Goal: Task Accomplishment & Management: Manage account settings

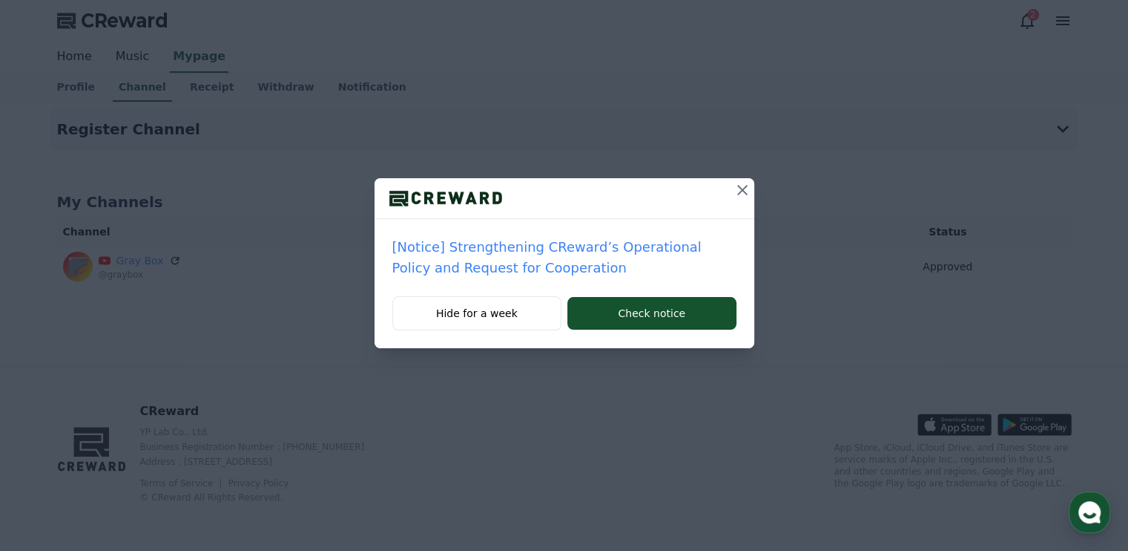
click at [739, 191] on icon at bounding box center [743, 190] width 18 height 18
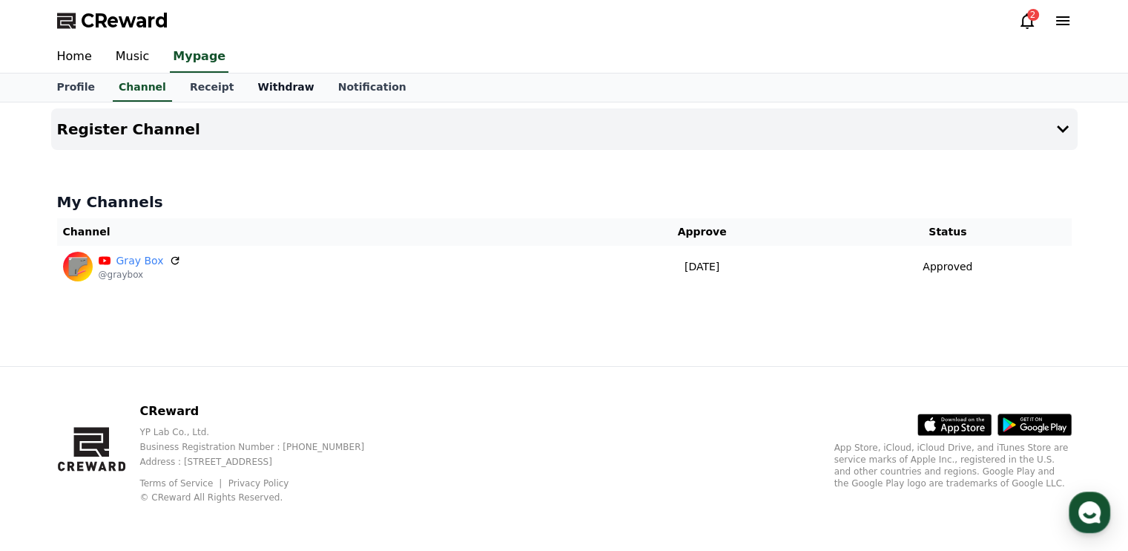
click at [262, 96] on link "Withdraw" at bounding box center [286, 87] width 80 height 28
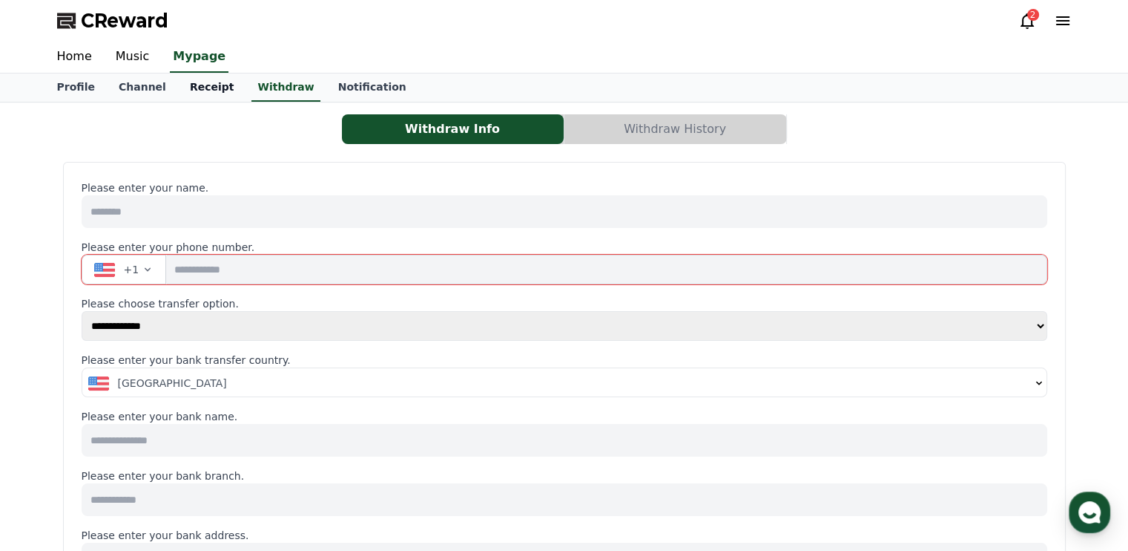
click at [184, 76] on link "Receipt" at bounding box center [212, 87] width 68 height 28
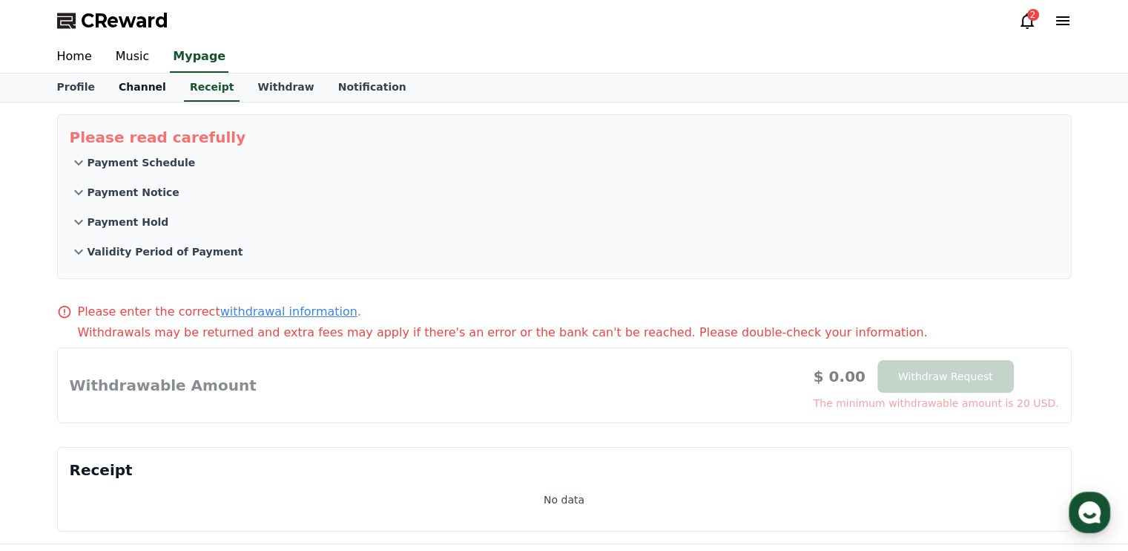
click at [129, 85] on link "Channel" at bounding box center [142, 87] width 71 height 28
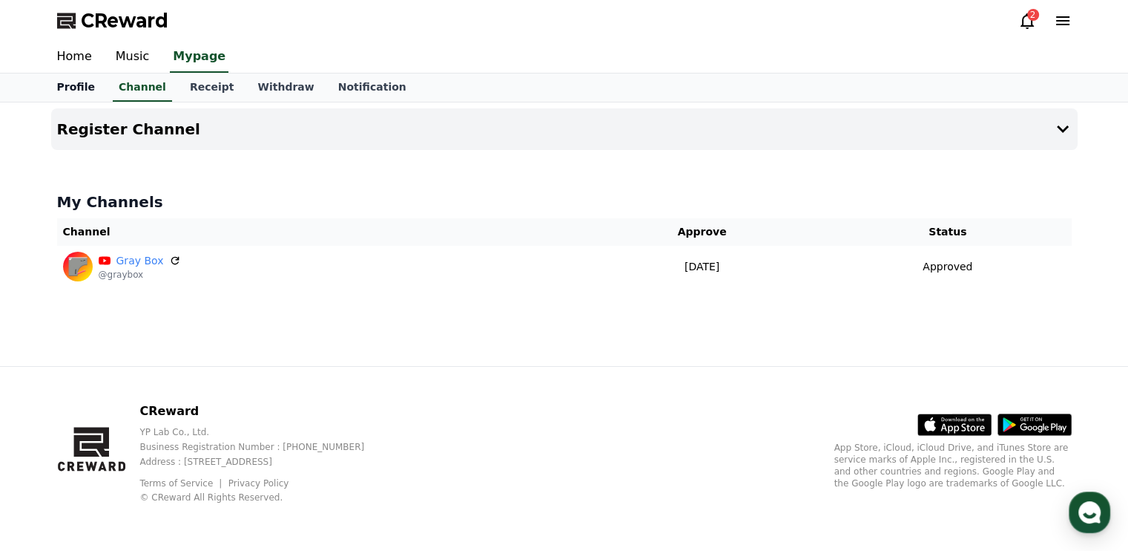
click at [80, 84] on link "Profile" at bounding box center [76, 87] width 62 height 28
select select "**********"
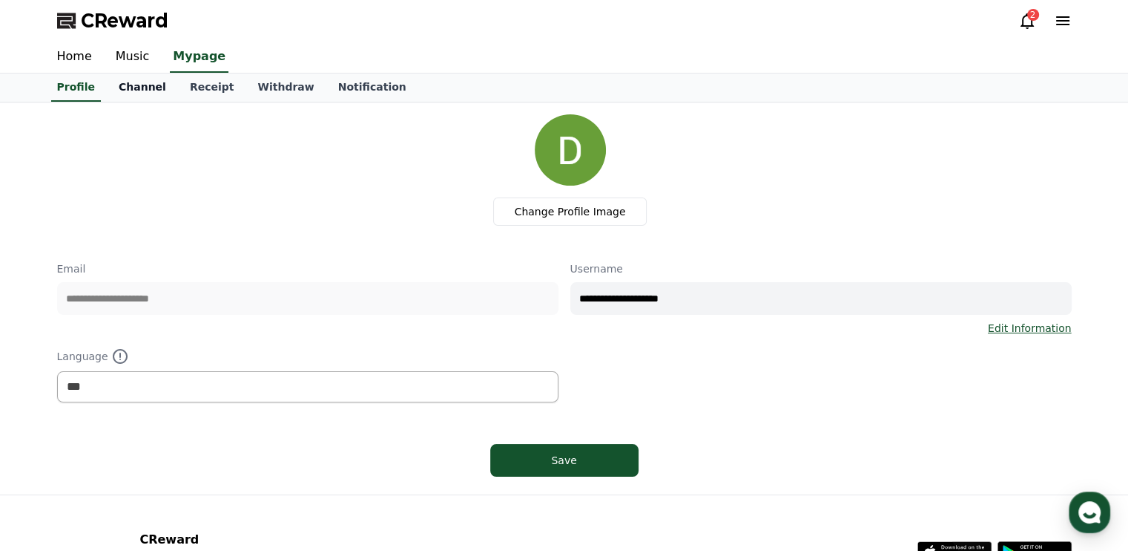
click at [145, 85] on link "Channel" at bounding box center [142, 87] width 71 height 28
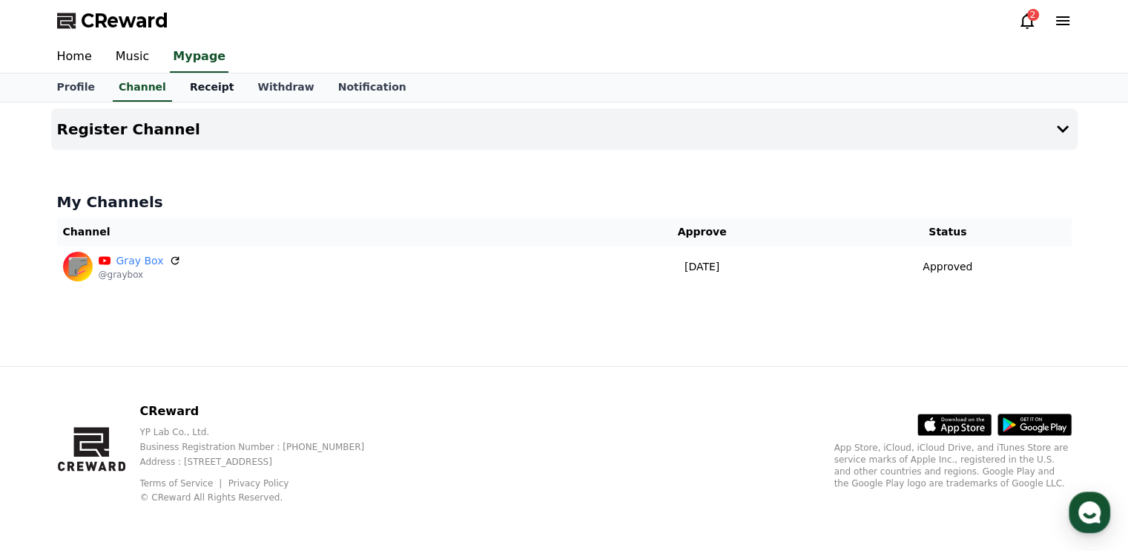
click at [209, 96] on link "Receipt" at bounding box center [212, 87] width 68 height 28
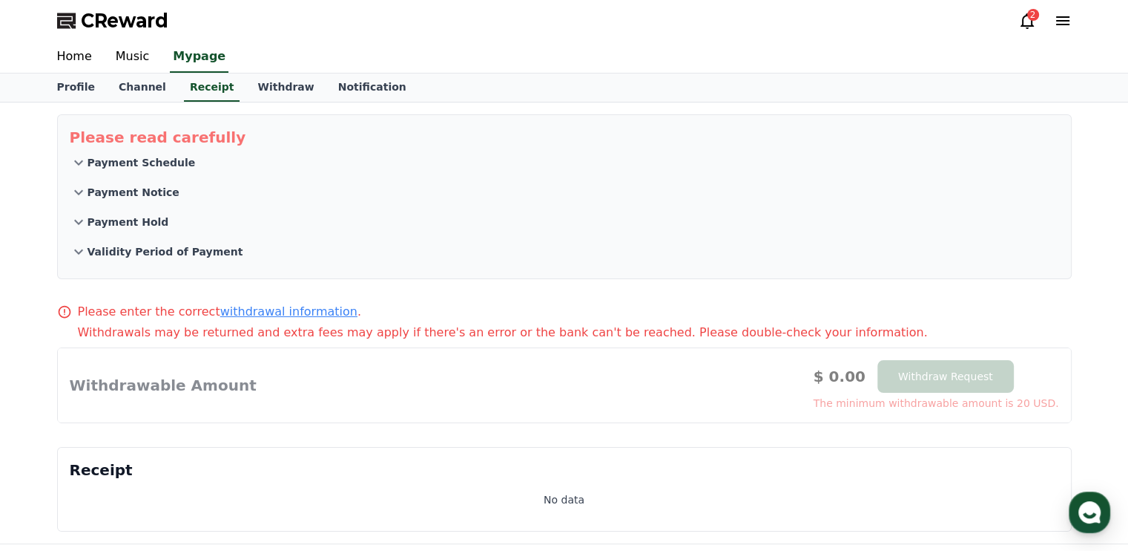
click at [125, 220] on p "Payment Hold" at bounding box center [129, 221] width 82 height 15
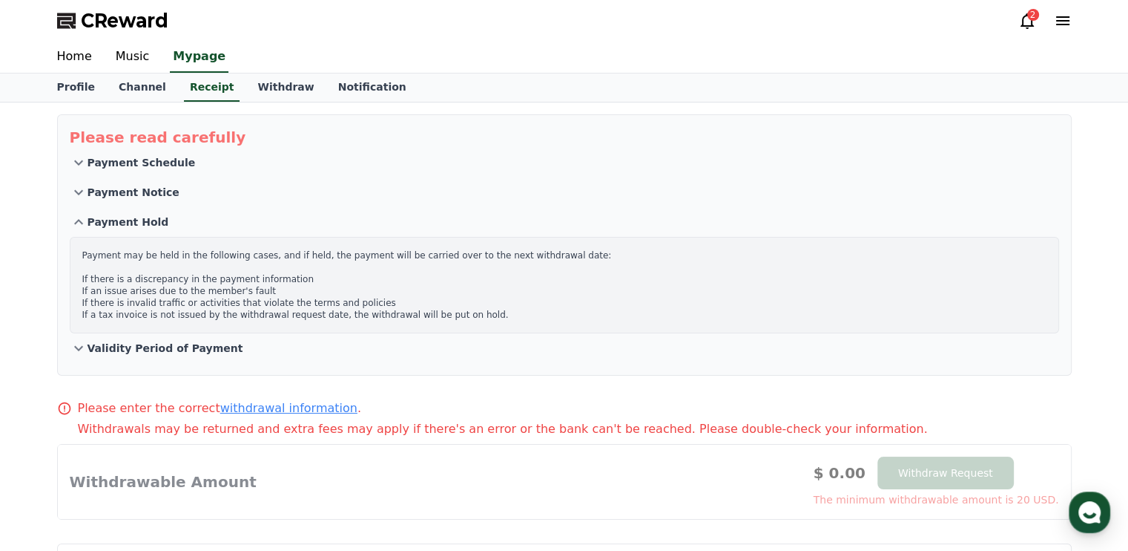
click at [143, 192] on p "Payment Notice" at bounding box center [134, 192] width 92 height 15
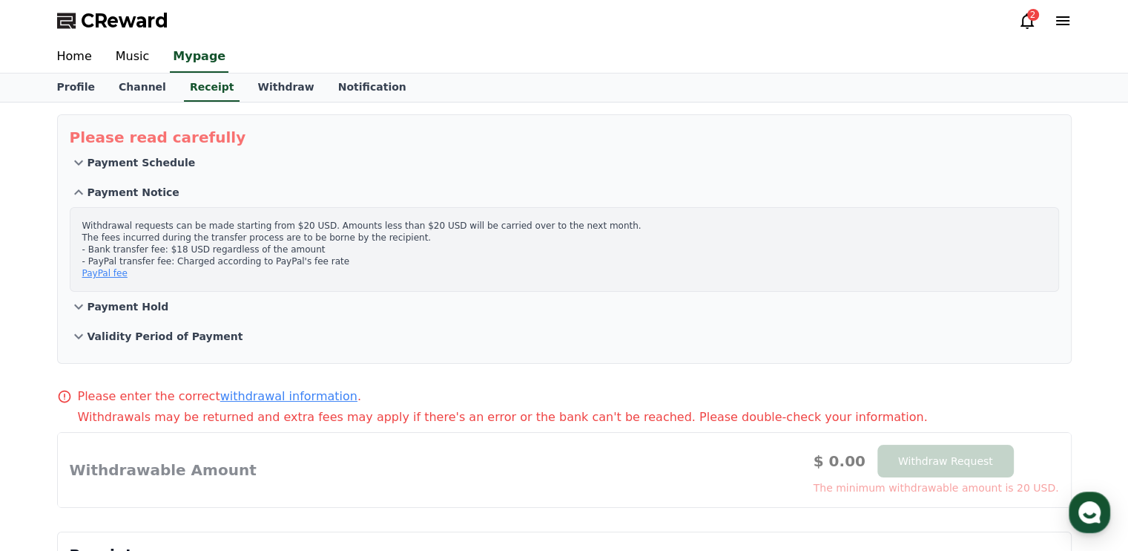
drag, startPoint x: 88, startPoint y: 246, endPoint x: 306, endPoint y: 247, distance: 218.1
click at [306, 247] on p "Withdrawal requests can be made starting from $20 USD. Amounts less than $20 US…" at bounding box center [564, 249] width 965 height 59
click at [245, 231] on p "Withdrawal requests can be made starting from $20 USD. Amounts less than $20 US…" at bounding box center [564, 249] width 965 height 59
drag, startPoint x: 194, startPoint y: 249, endPoint x: 234, endPoint y: 252, distance: 40.2
click at [234, 252] on p "Withdrawal requests can be made starting from $20 USD. Amounts less than $20 US…" at bounding box center [564, 249] width 965 height 59
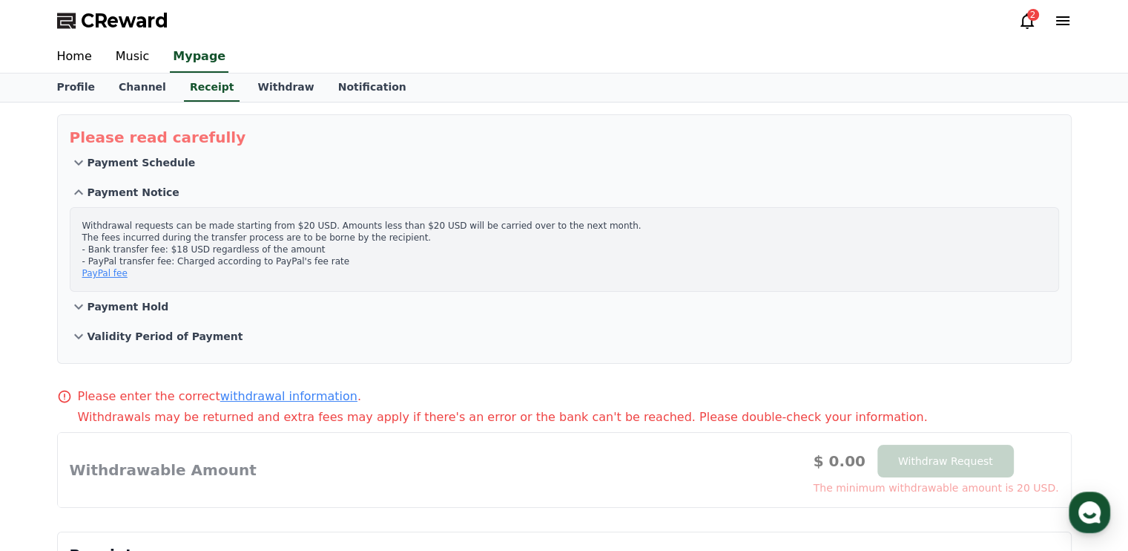
copy p "regardless"
click at [211, 240] on p "Withdrawal requests can be made starting from $20 USD. Amounts less than $20 US…" at bounding box center [564, 249] width 965 height 59
drag, startPoint x: 194, startPoint y: 247, endPoint x: 292, endPoint y: 252, distance: 98.0
click at [292, 252] on p "Withdrawal requests can be made starting from $20 USD. Amounts less than $20 US…" at bounding box center [564, 249] width 965 height 59
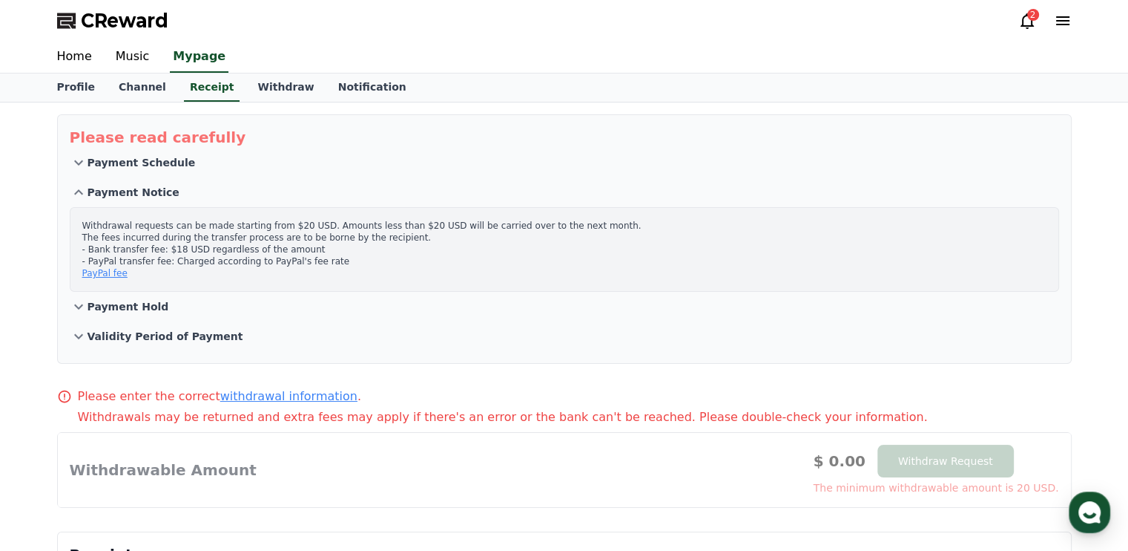
copy p "regardless of the amount"
click at [296, 167] on button "Payment Schedule" at bounding box center [565, 163] width 990 height 30
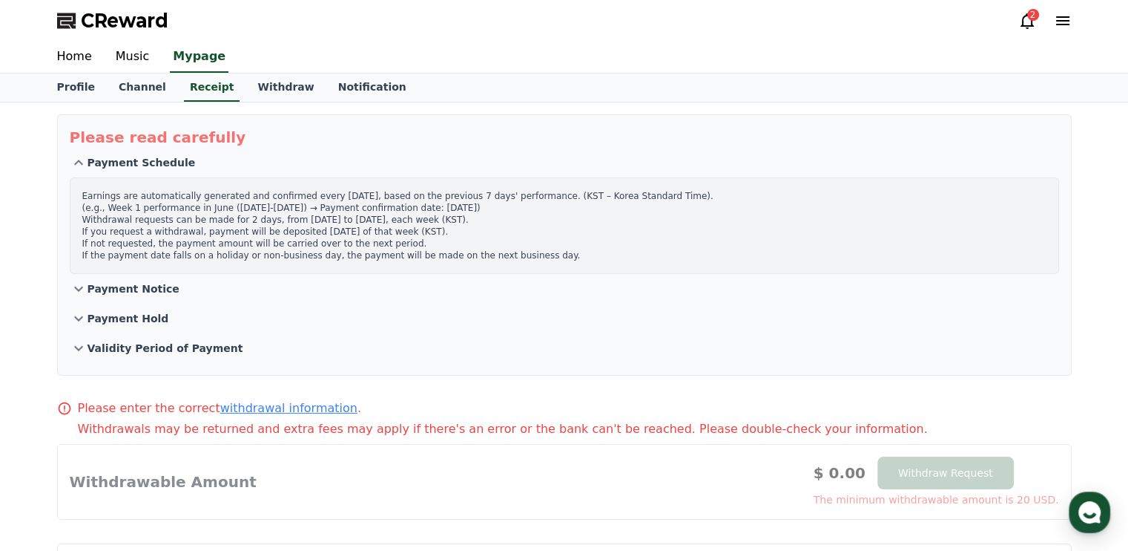
click at [147, 292] on p "Payment Notice" at bounding box center [134, 288] width 92 height 15
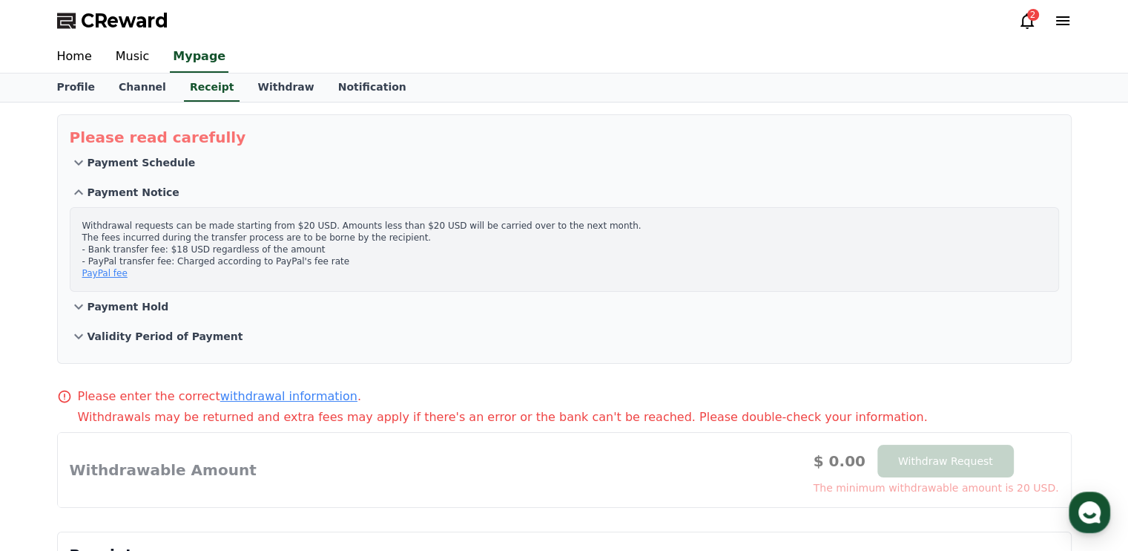
click at [107, 190] on p "Payment Notice" at bounding box center [134, 192] width 92 height 15
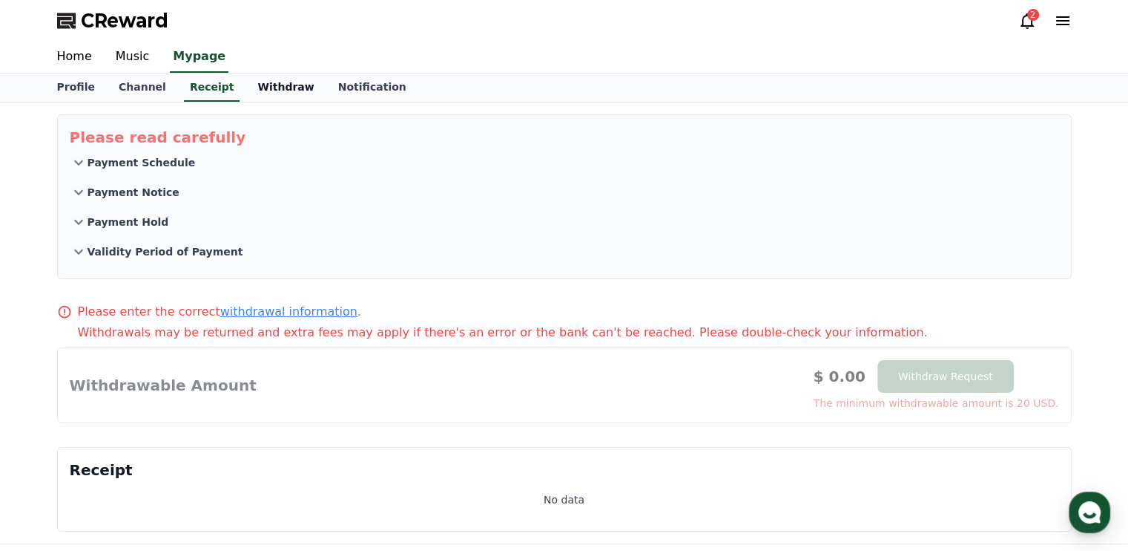
click at [258, 83] on link "Withdraw" at bounding box center [286, 87] width 80 height 28
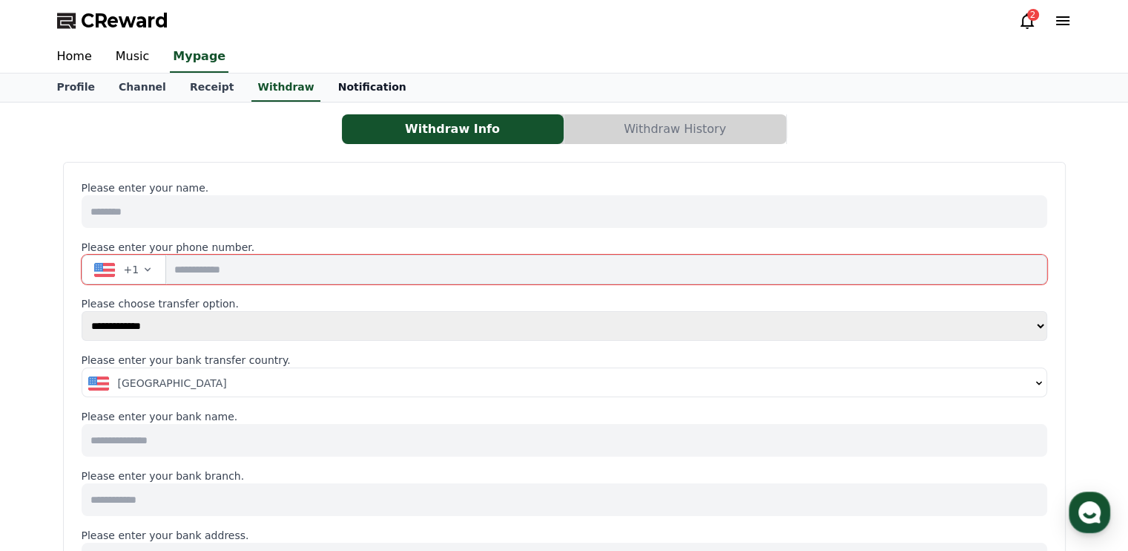
click at [356, 78] on link "Notification" at bounding box center [372, 87] width 92 height 28
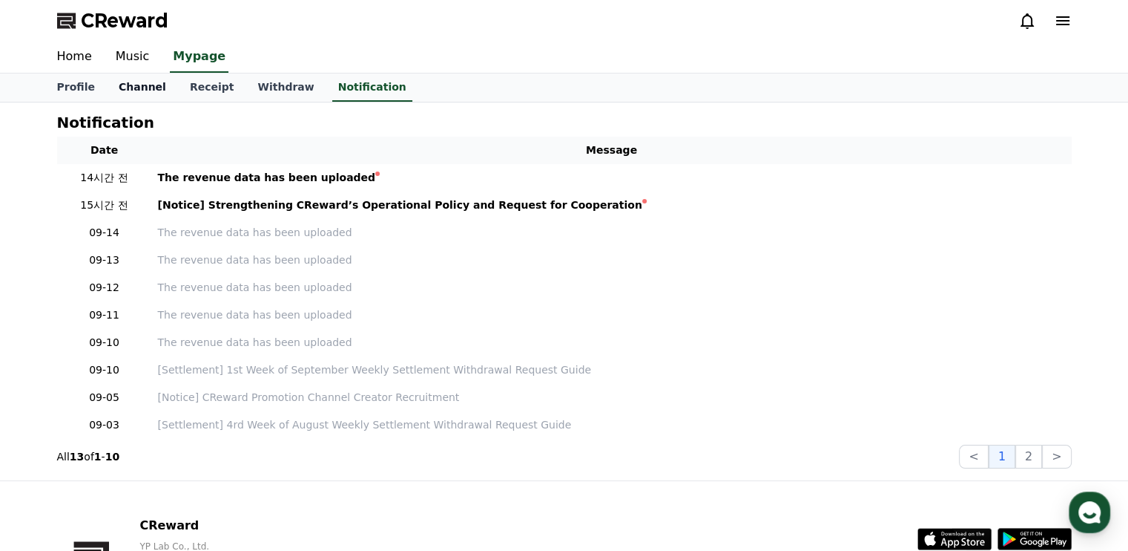
click at [131, 91] on link "Channel" at bounding box center [142, 87] width 71 height 28
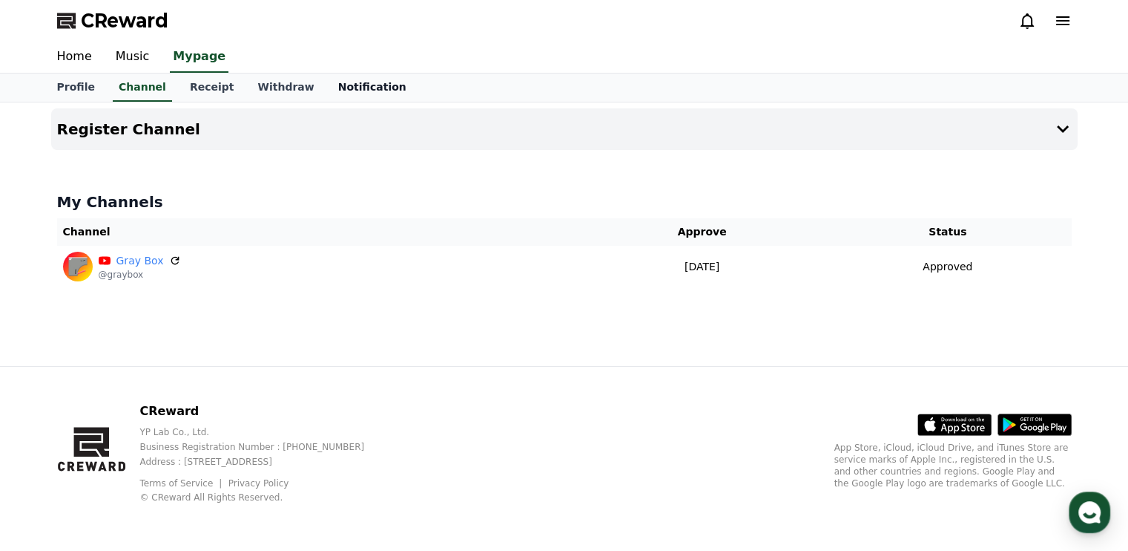
click at [350, 91] on link "Notification" at bounding box center [372, 87] width 92 height 28
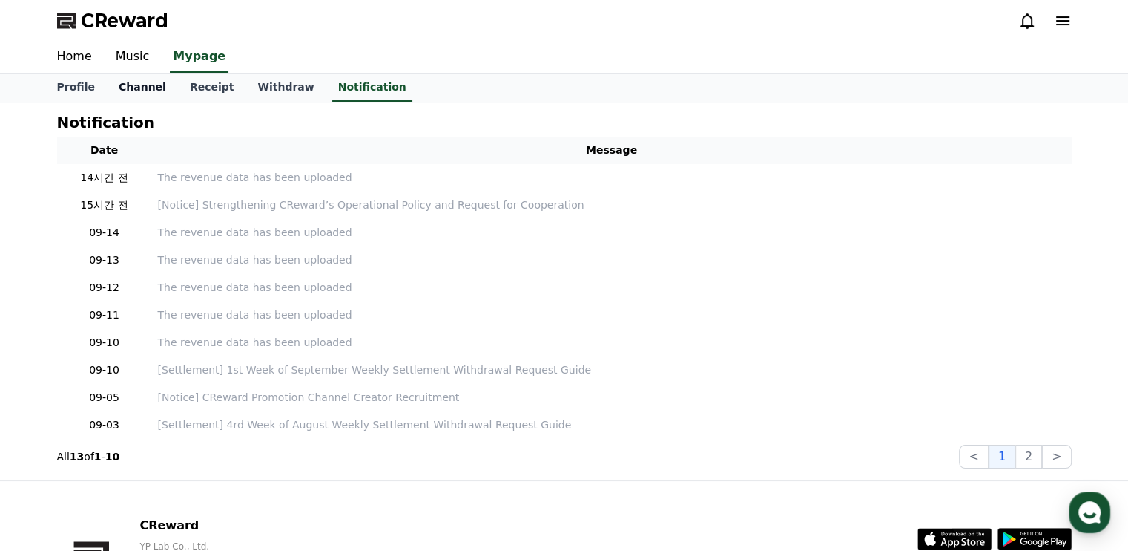
click at [142, 88] on link "Channel" at bounding box center [142, 87] width 71 height 28
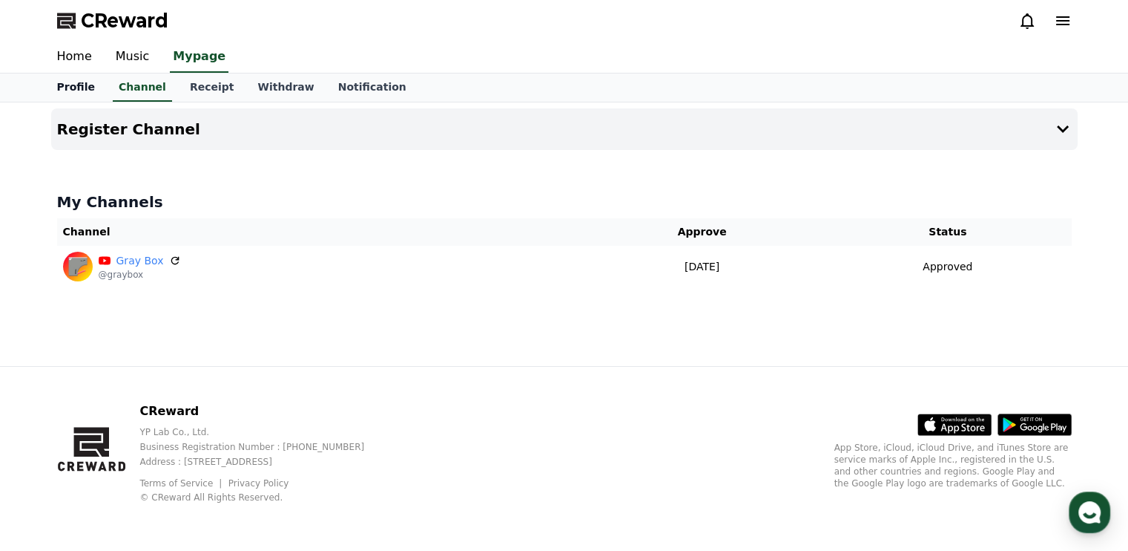
click at [77, 76] on link "Profile" at bounding box center [76, 87] width 62 height 28
select select "**********"
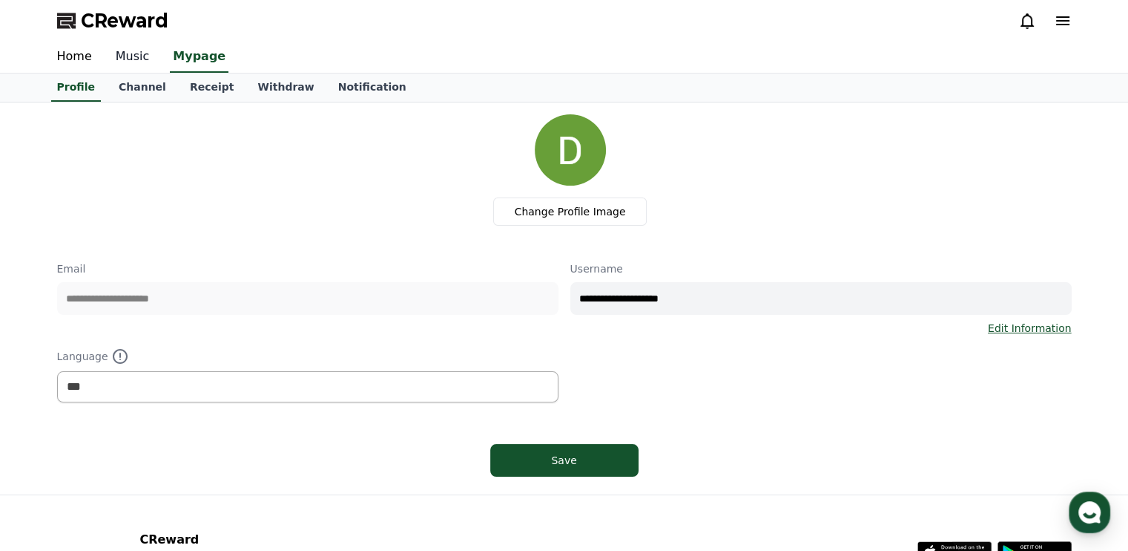
click at [112, 59] on link "Music" at bounding box center [133, 57] width 58 height 31
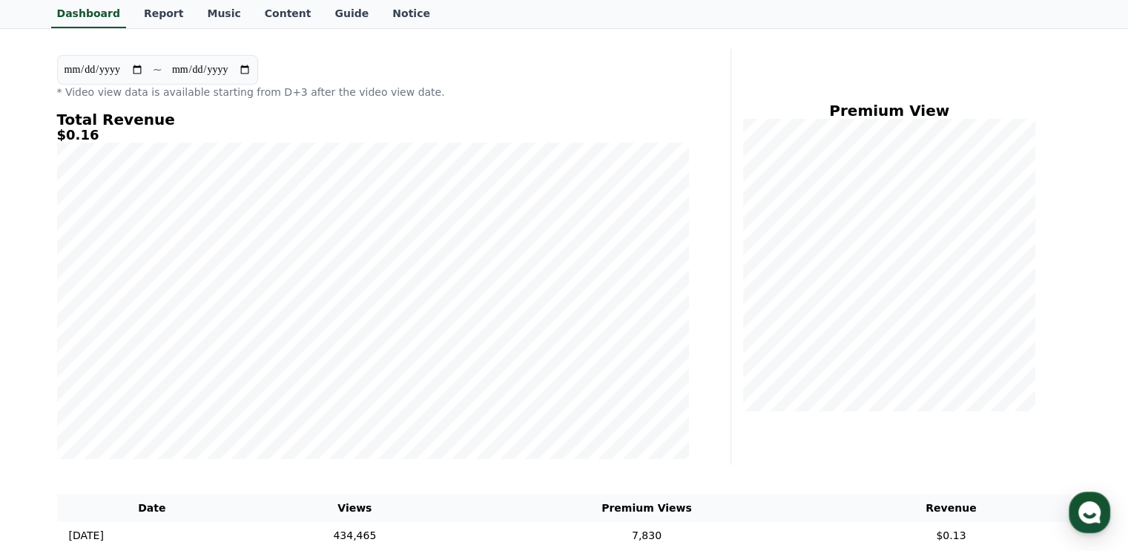
scroll to position [128, 0]
click at [1064, 139] on div "Premium View" at bounding box center [907, 256] width 341 height 415
click at [975, 85] on div "Premium View" at bounding box center [907, 256] width 341 height 415
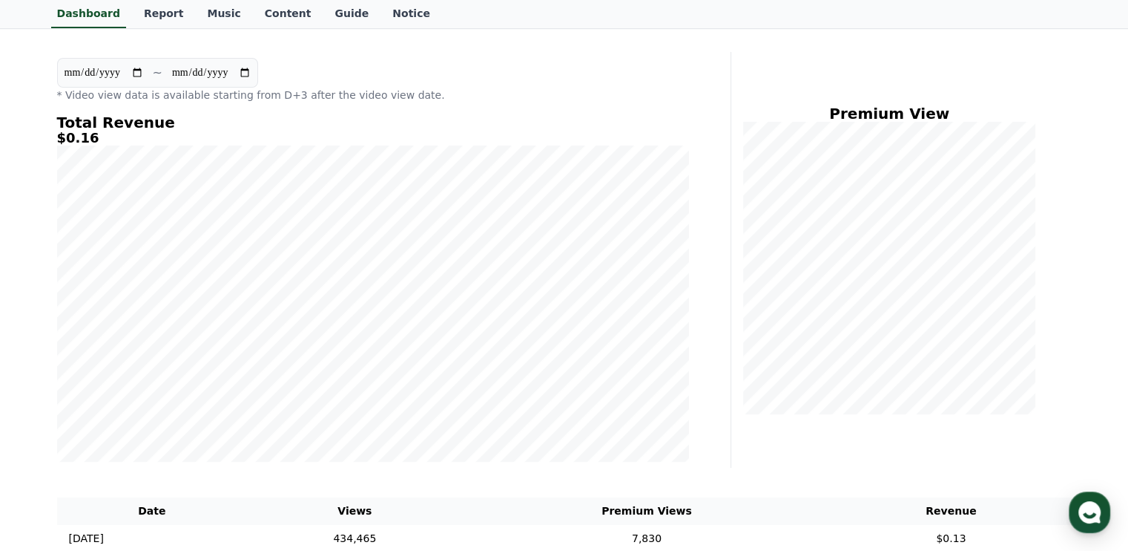
scroll to position [107, 0]
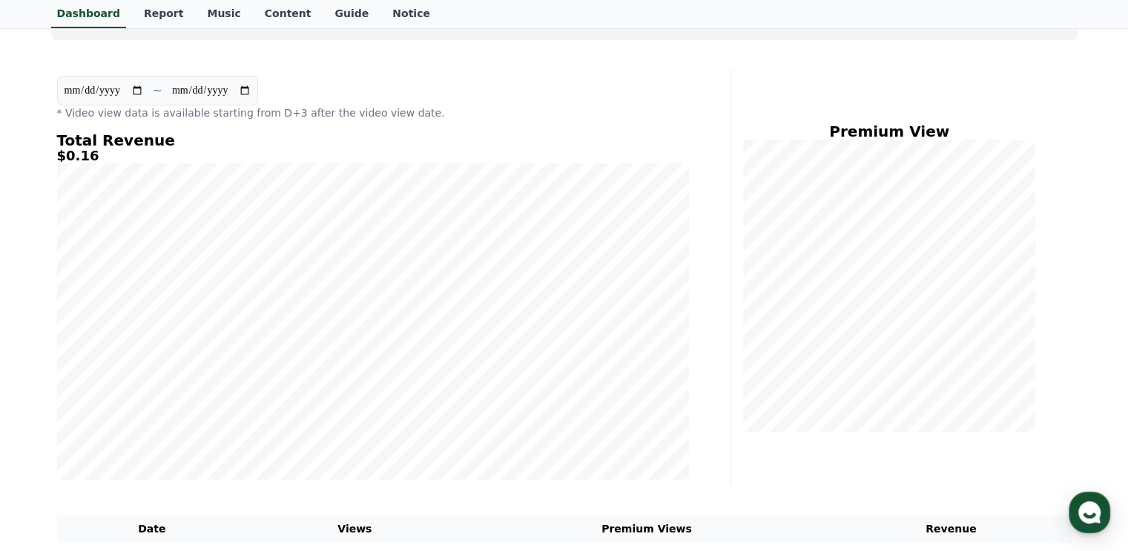
drag, startPoint x: 116, startPoint y: 160, endPoint x: 65, endPoint y: 153, distance: 50.9
click at [65, 153] on h5 "$0.16" at bounding box center [373, 155] width 632 height 15
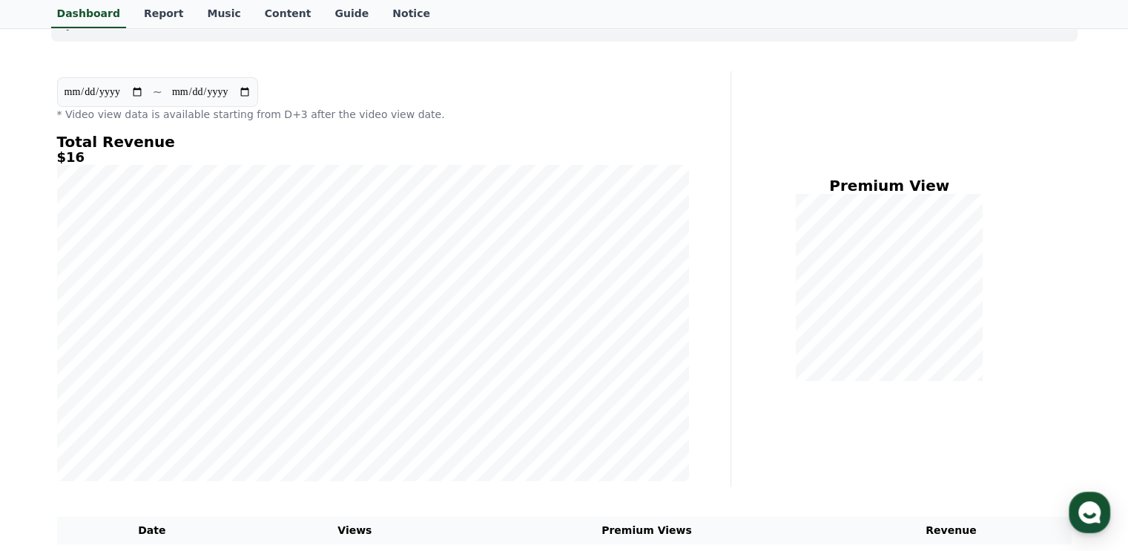
select select "**********"
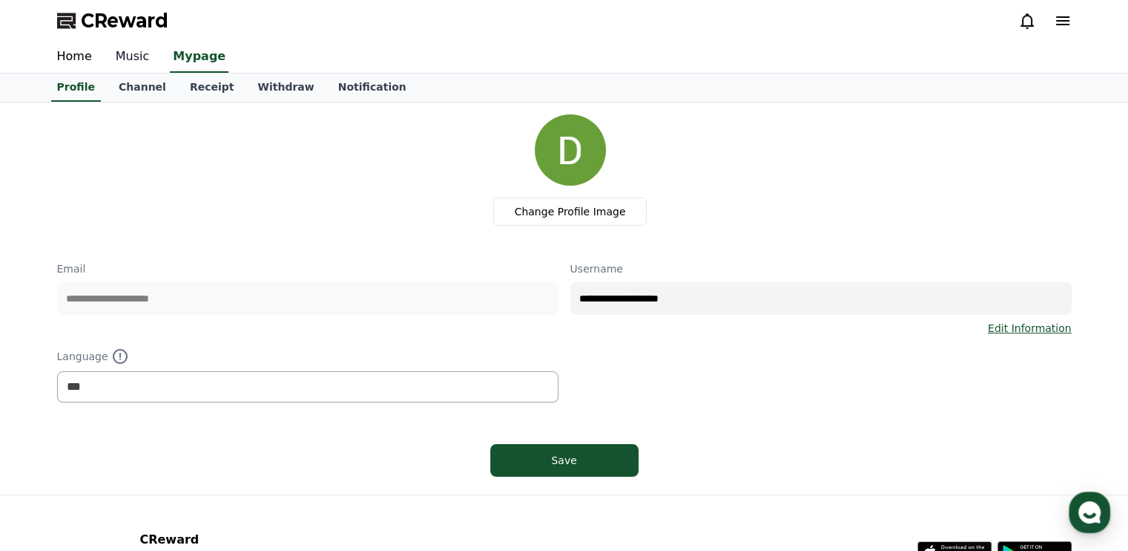
click at [119, 56] on link "Music" at bounding box center [133, 57] width 58 height 31
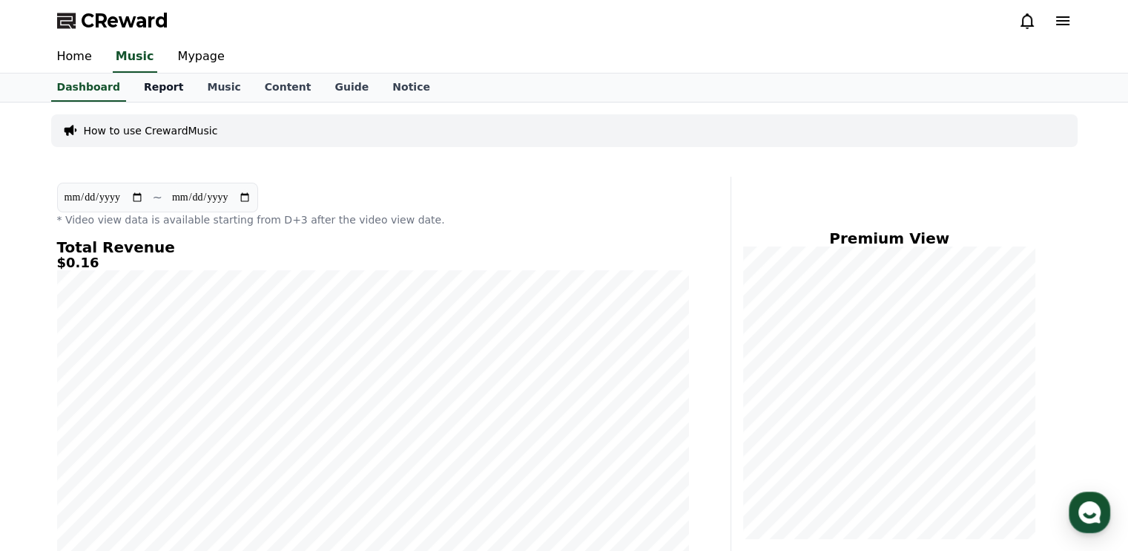
click at [156, 87] on link "Report" at bounding box center [164, 87] width 64 height 28
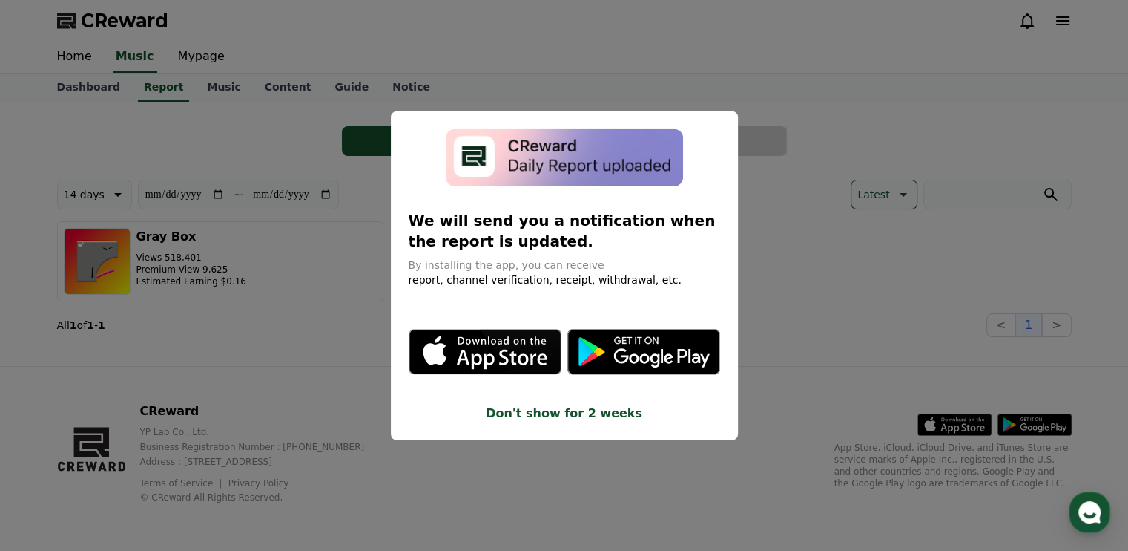
click at [181, 201] on button "close modal" at bounding box center [564, 275] width 1128 height 551
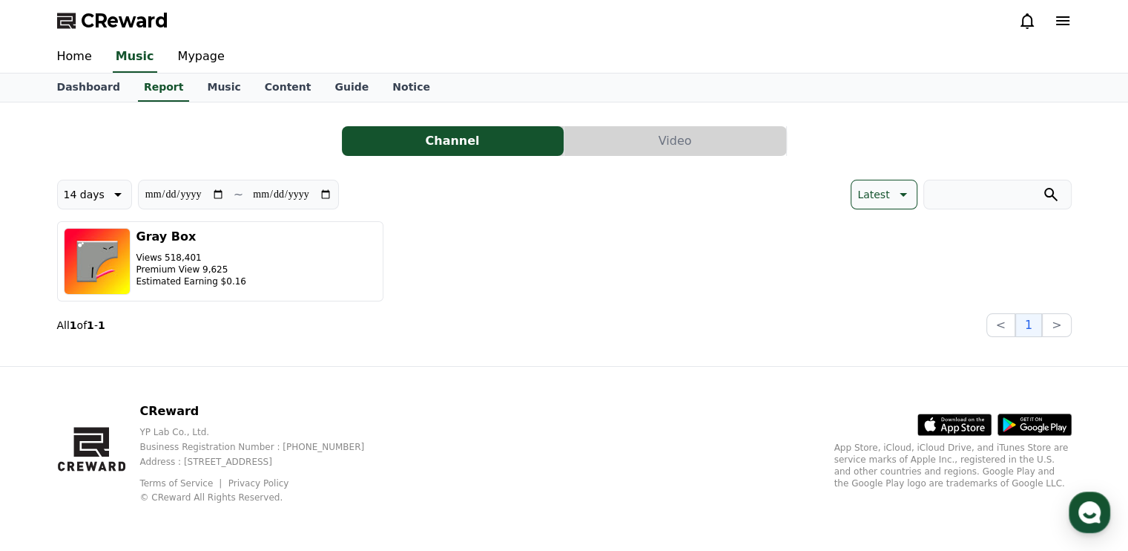
click at [108, 189] on icon at bounding box center [117, 194] width 18 height 18
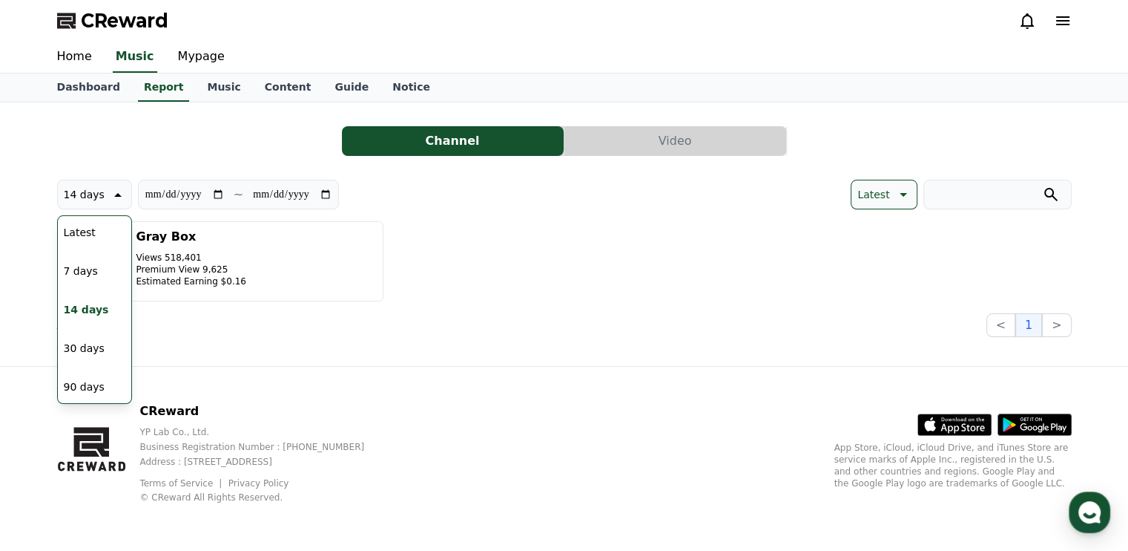
click at [85, 237] on button "Latest" at bounding box center [80, 232] width 44 height 33
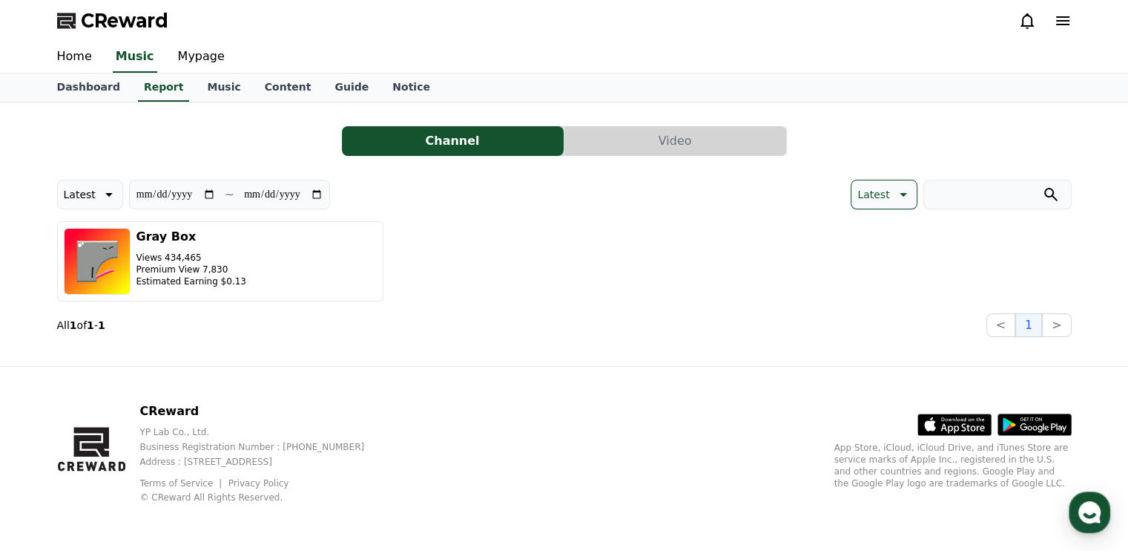
click at [103, 186] on icon at bounding box center [108, 194] width 18 height 18
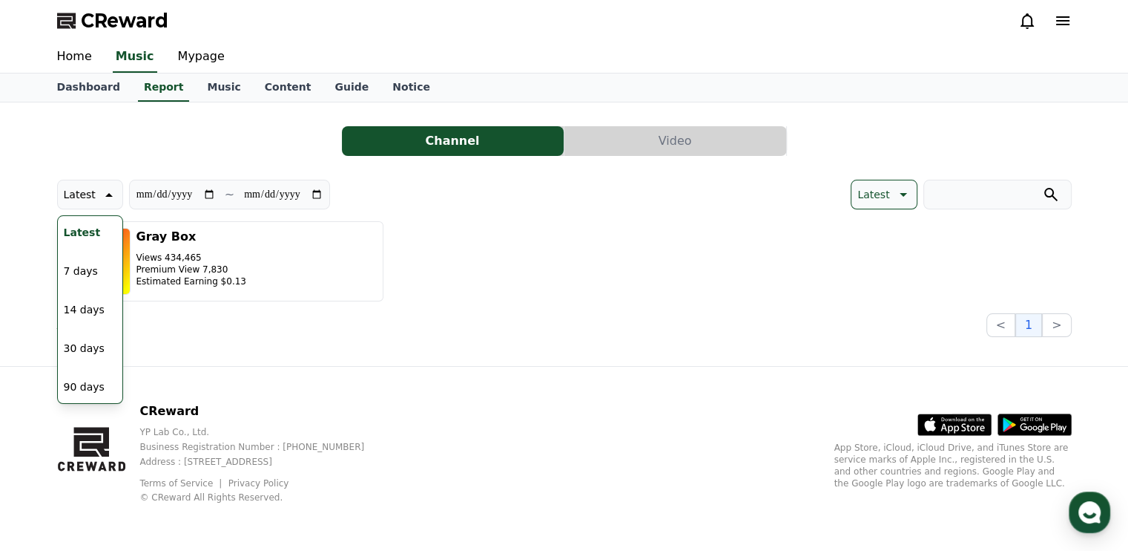
click at [94, 260] on button "7 days" at bounding box center [81, 270] width 46 height 33
type input "**********"
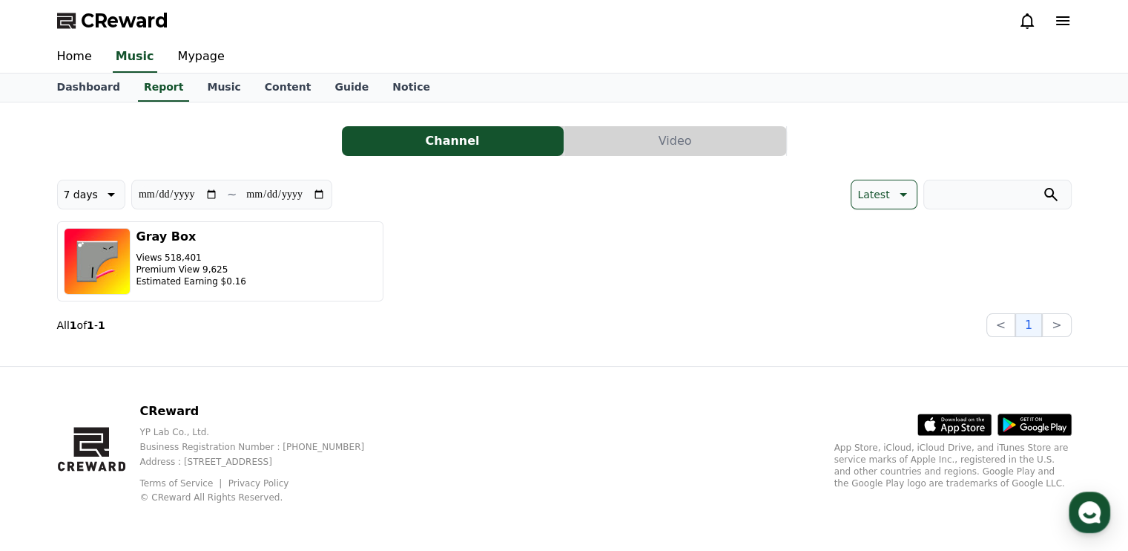
click at [223, 367] on div "CReward YP Lab Co., Ltd. Business Registration Number : [PHONE_NUMBER] Address …" at bounding box center [564, 459] width 1039 height 184
